Goal: Task Accomplishment & Management: Manage account settings

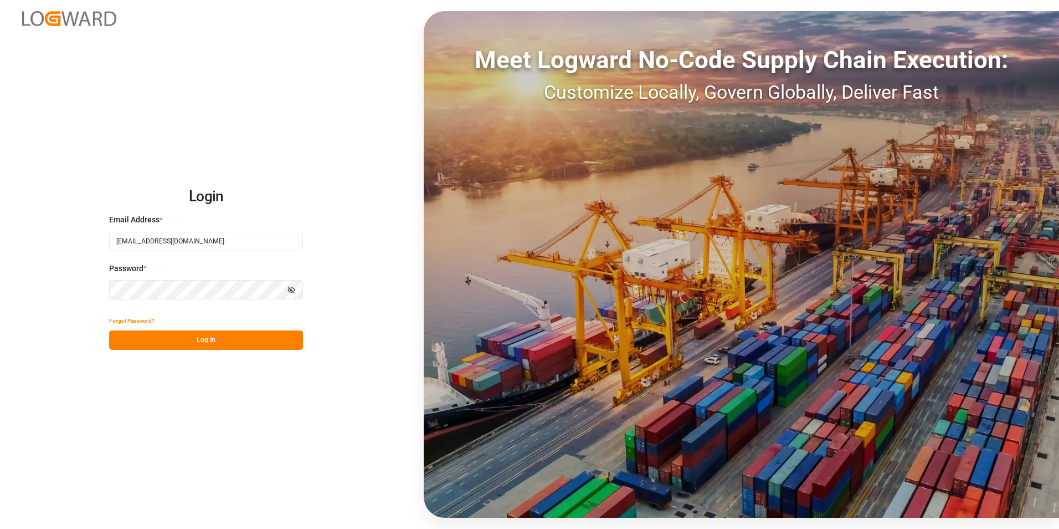
click at [223, 240] on input "[EMAIL_ADDRESS][DOMAIN_NAME]" at bounding box center [206, 241] width 194 height 19
type input "i"
click at [161, 242] on input at bounding box center [206, 241] width 194 height 19
type input "[EMAIL_ADDRESS][DOMAIN_NAME]"
click at [178, 335] on button "Log In" at bounding box center [206, 339] width 194 height 19
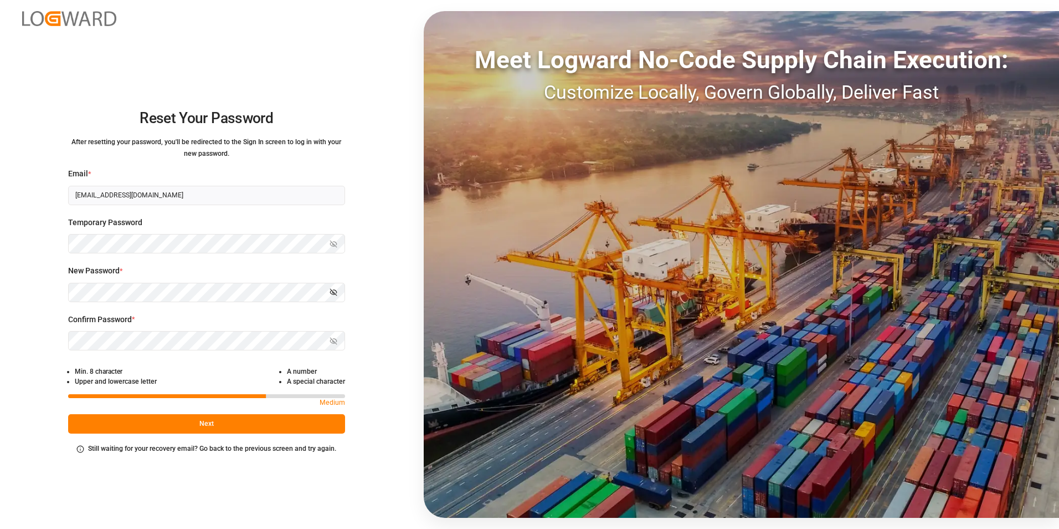
click at [334, 293] on icon "button" at bounding box center [333, 292] width 2 height 2
click at [335, 343] on icon "button" at bounding box center [334, 341] width 8 height 8
click at [282, 421] on button "Next" at bounding box center [206, 423] width 277 height 19
click at [337, 344] on icon "button" at bounding box center [334, 341] width 8 height 8
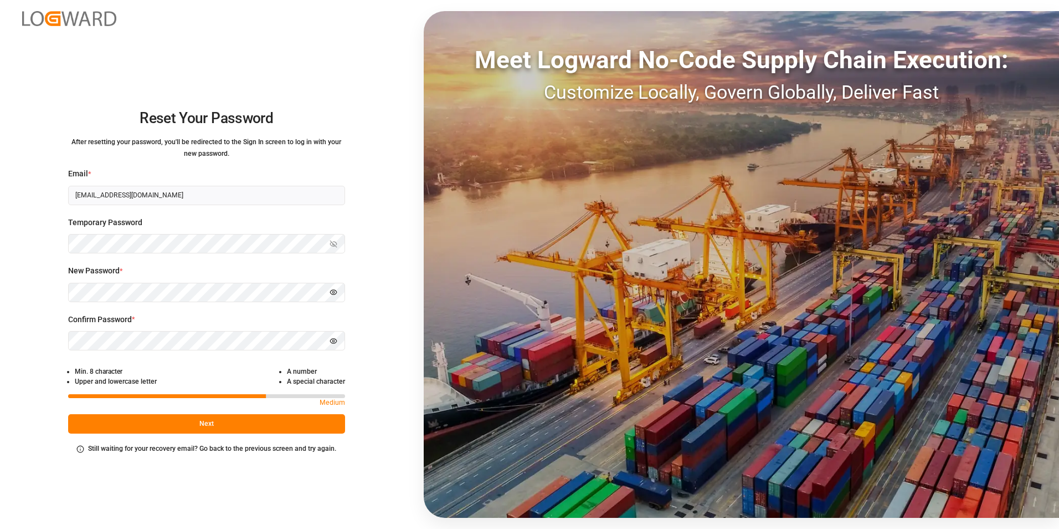
click at [301, 418] on button "Next" at bounding box center [206, 423] width 277 height 19
click at [145, 425] on button "Next" at bounding box center [206, 423] width 277 height 19
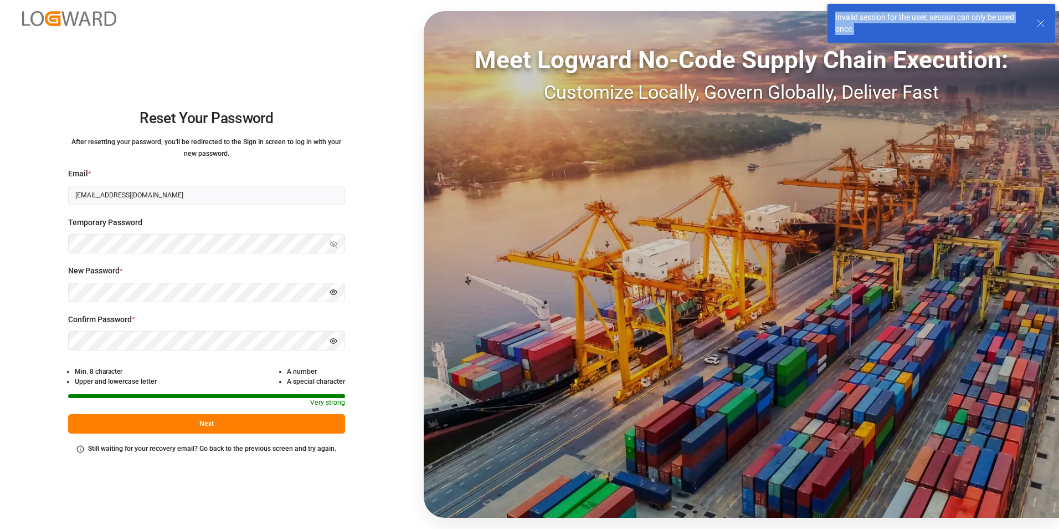
drag, startPoint x: 861, startPoint y: 28, endPoint x: 833, endPoint y: 16, distance: 30.1
click at [833, 18] on div "Invalid session for the user, session can only be used once." at bounding box center [942, 23] width 228 height 39
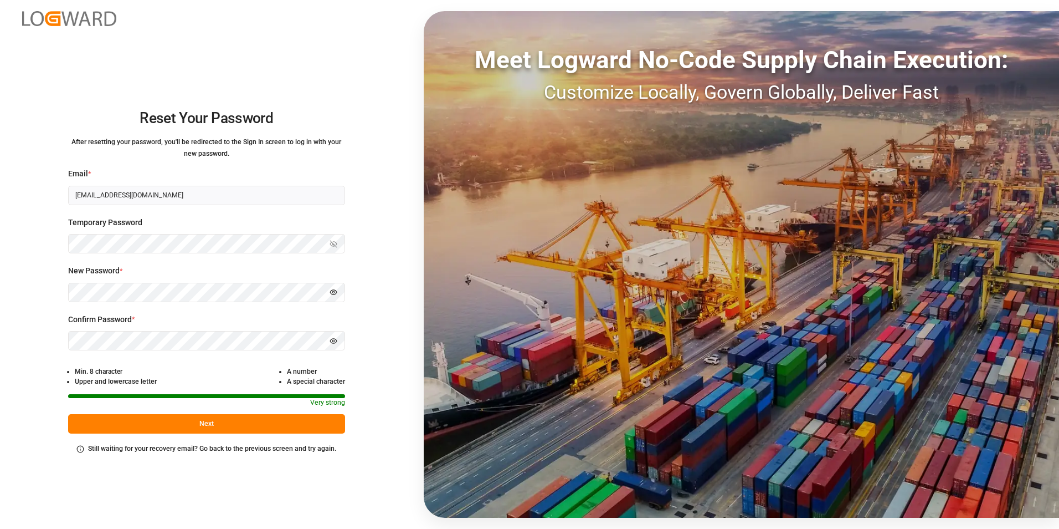
click at [334, 294] on icon "button" at bounding box center [334, 292] width 8 height 8
click at [335, 346] on button "Hide password" at bounding box center [333, 340] width 23 height 19
click at [281, 421] on button "Next" at bounding box center [206, 423] width 277 height 19
click at [215, 420] on button "Next" at bounding box center [206, 423] width 277 height 19
